Goal: Find specific page/section: Find specific page/section

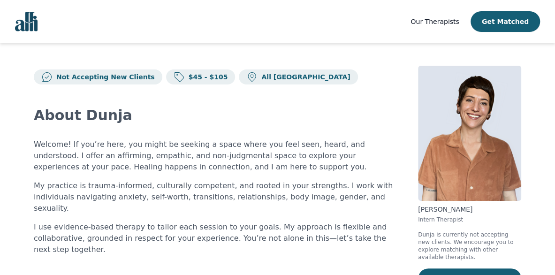
click at [92, 76] on p "Not Accepting New Clients" at bounding box center [104, 76] width 102 height 9
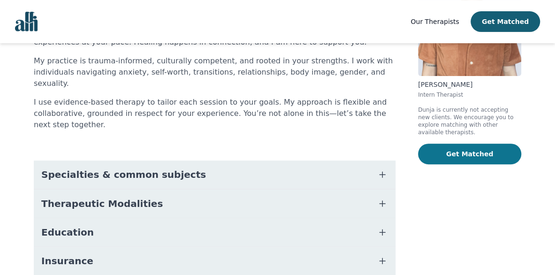
click at [491, 144] on button "Get Matched" at bounding box center [469, 154] width 103 height 21
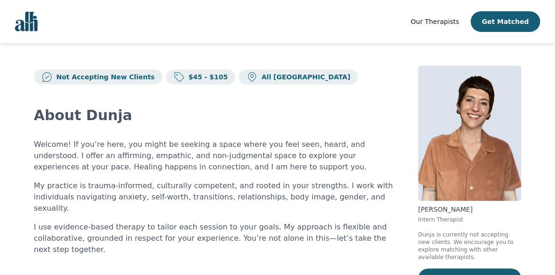
click at [272, 142] on p "Welcome! If you’re here, you might be seeking a space where you feel seen, hear…" at bounding box center [215, 156] width 362 height 34
